Goal: Feedback & Contribution: Leave review/rating

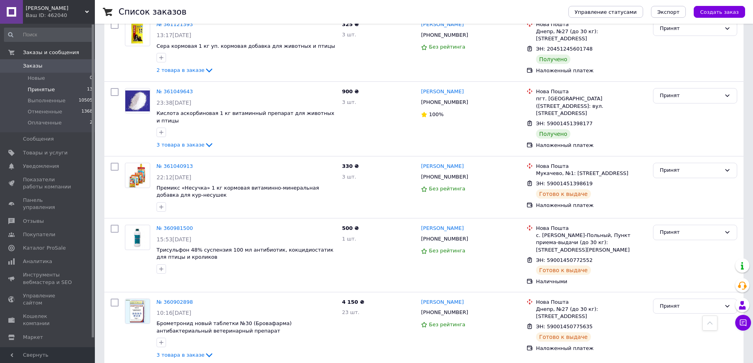
scroll to position [499, 0]
click at [168, 225] on link "№ 360981500" at bounding box center [174, 228] width 36 height 6
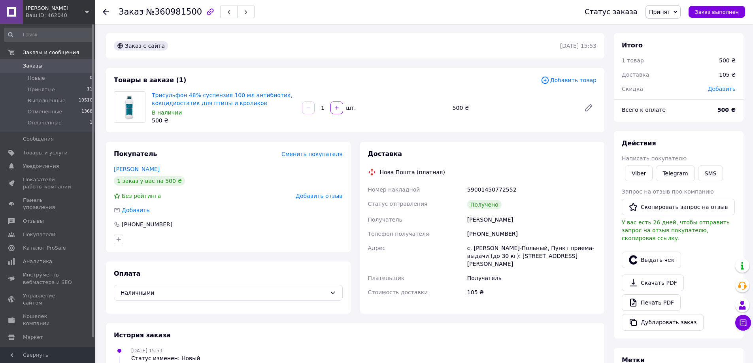
click at [68, 362] on span "Свернуть" at bounding box center [47, 355] width 95 height 16
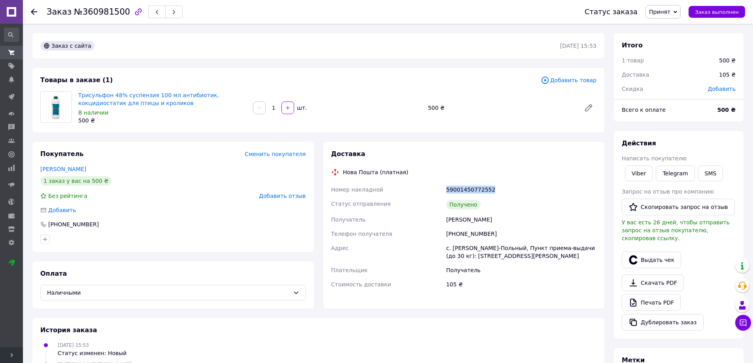
drag, startPoint x: 492, startPoint y: 190, endPoint x: 452, endPoint y: 194, distance: 40.1
click at [443, 194] on div "Номер накладной 59001450772552 Статус отправления Получено Получатель [PERSON_N…" at bounding box center [464, 237] width 269 height 109
copy div "Номер накладной 59001450772552"
click at [427, 286] on div "Стоимость доставки" at bounding box center [387, 284] width 115 height 14
click at [277, 199] on span "Добавить отзыв" at bounding box center [282, 196] width 47 height 6
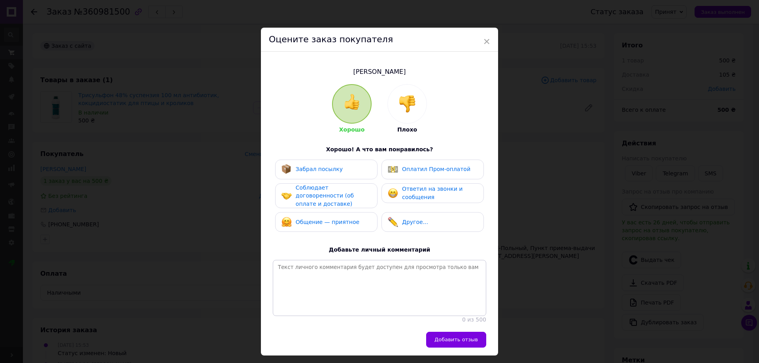
click at [411, 103] on img at bounding box center [406, 103] width 17 height 17
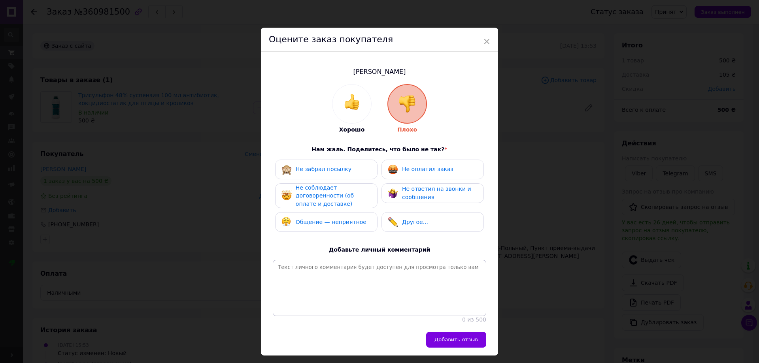
click at [322, 198] on span "Не соблюдает договоренности (об оплате и доставке)" at bounding box center [325, 196] width 58 height 23
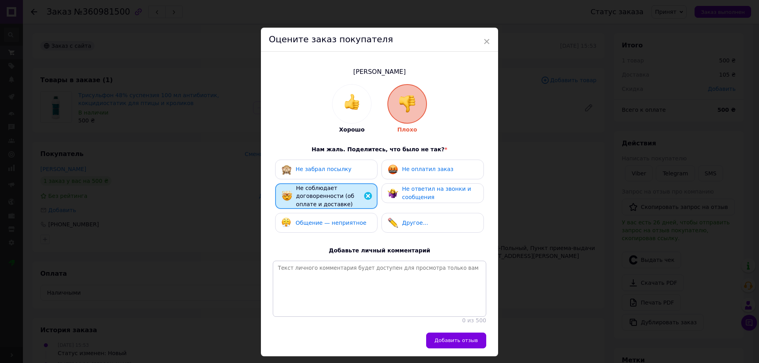
click at [325, 224] on span "Общение — неприятное" at bounding box center [331, 223] width 71 height 6
click at [433, 174] on div "Не оплатил заказ" at bounding box center [432, 170] width 102 height 20
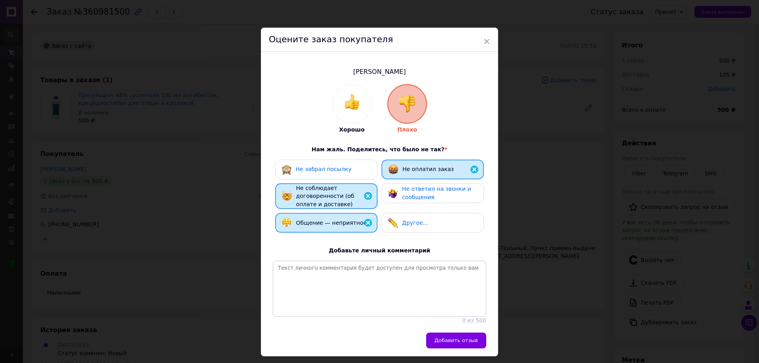
drag, startPoint x: 443, startPoint y: 347, endPoint x: 439, endPoint y: 336, distance: 11.7
click at [444, 343] on span "Добавить отзыв" at bounding box center [455, 340] width 43 height 6
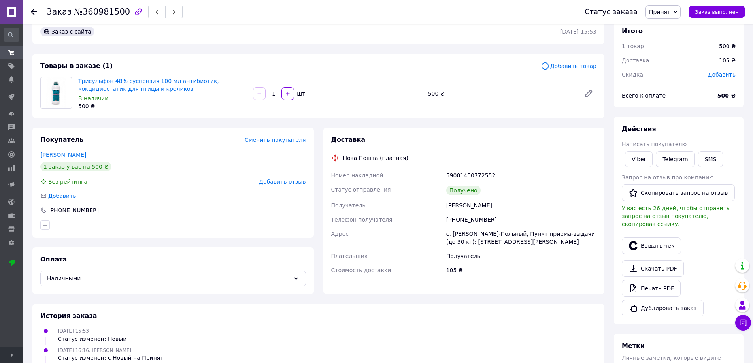
scroll to position [9, 0]
